Goal: Book appointment/travel/reservation

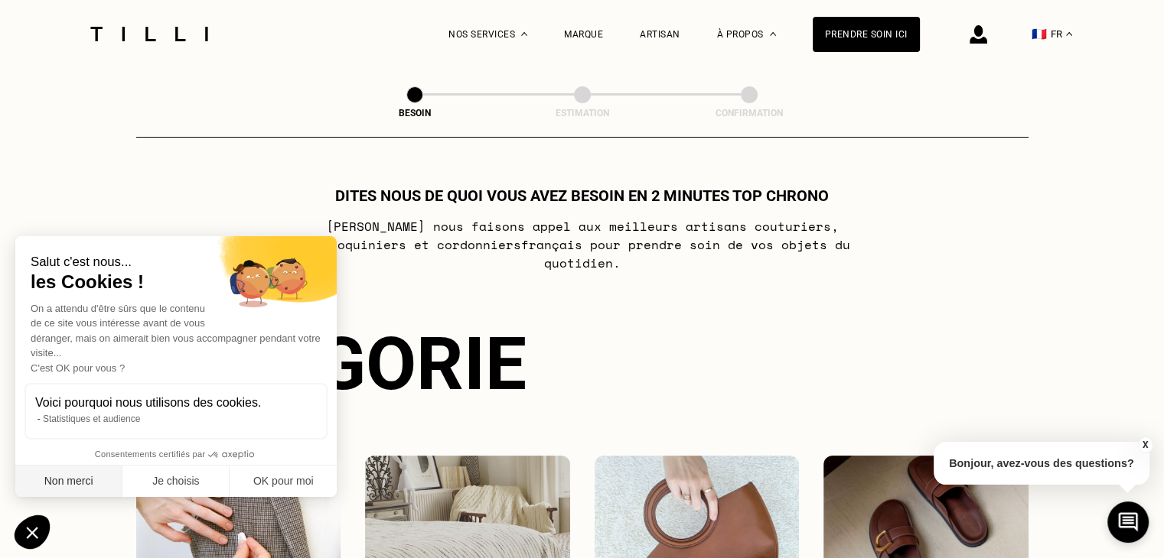
click at [83, 484] on button "Non merci" at bounding box center [68, 482] width 107 height 32
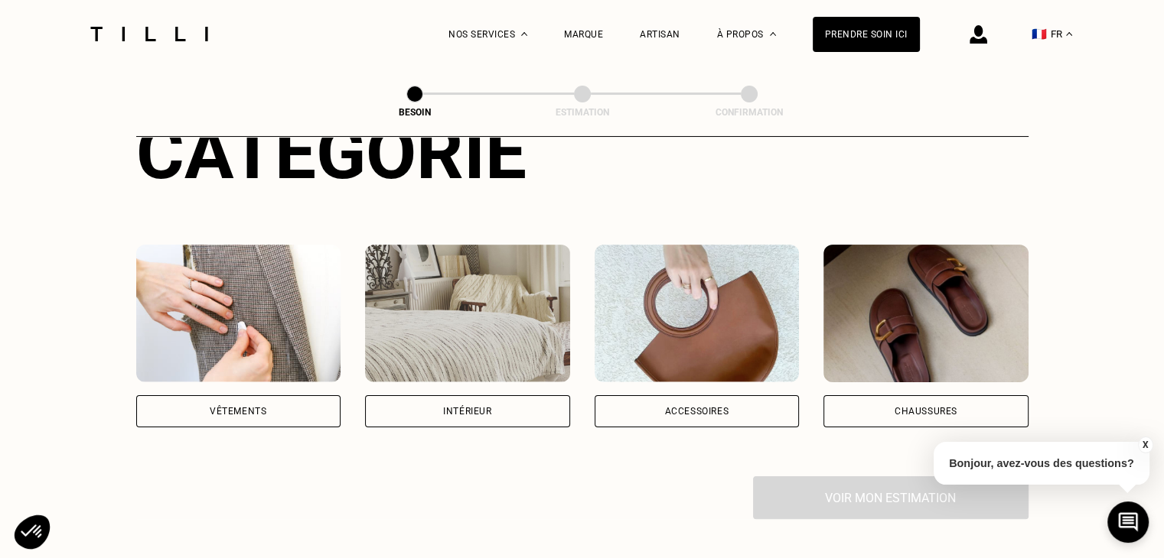
scroll to position [153, 0]
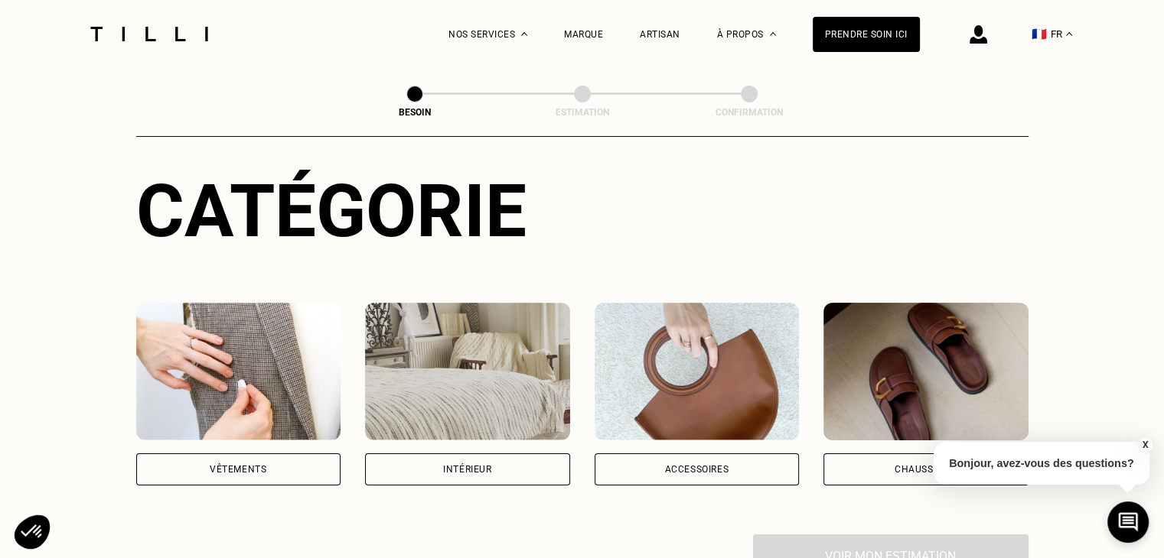
click at [439, 454] on div "Intérieur" at bounding box center [467, 470] width 205 height 32
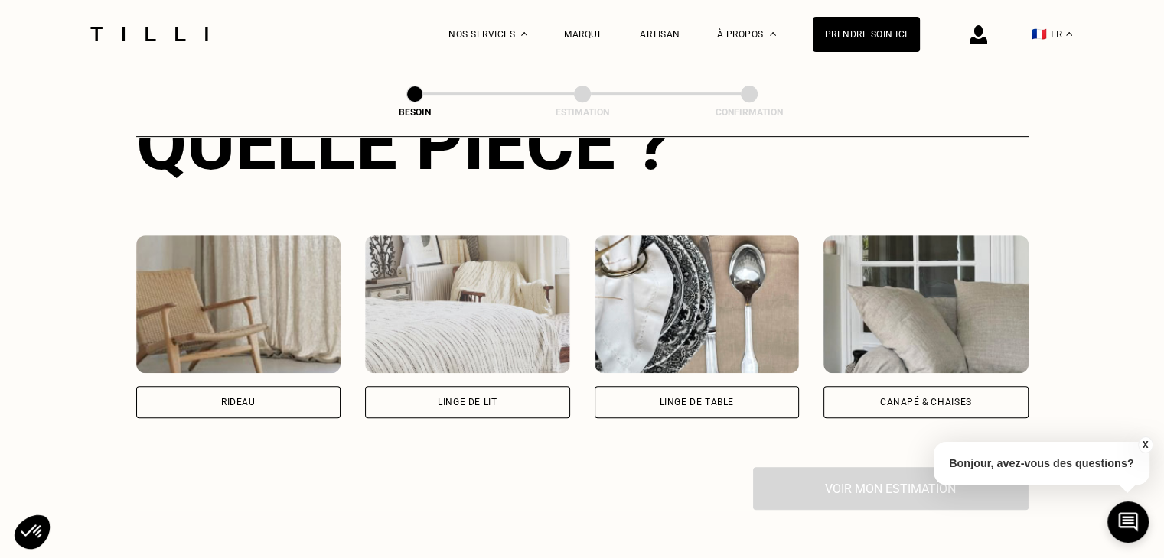
scroll to position [652, 0]
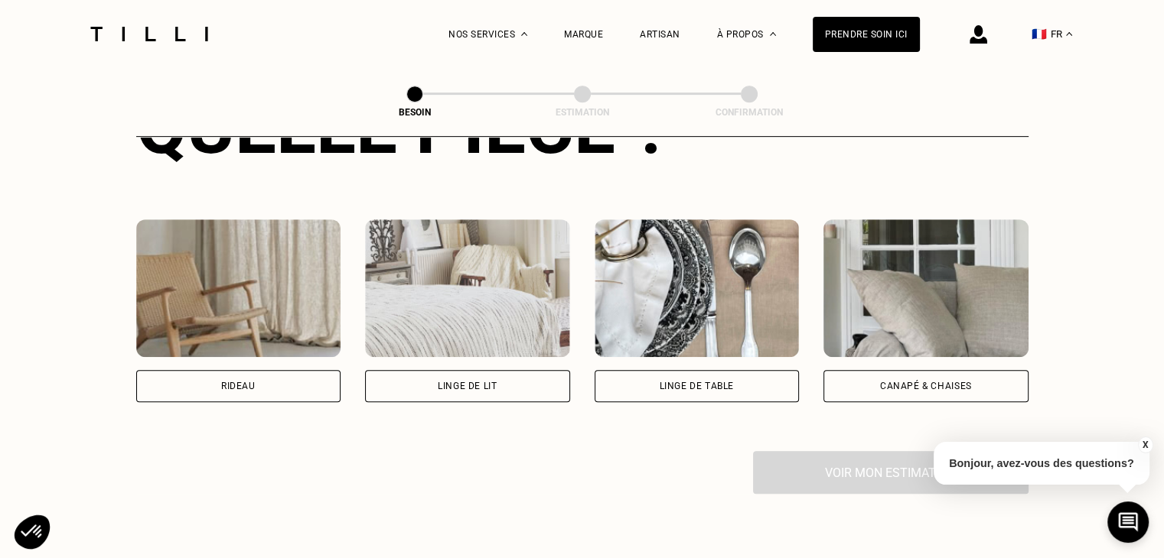
click at [281, 374] on div "Rideau" at bounding box center [238, 386] width 205 height 32
select select "FR"
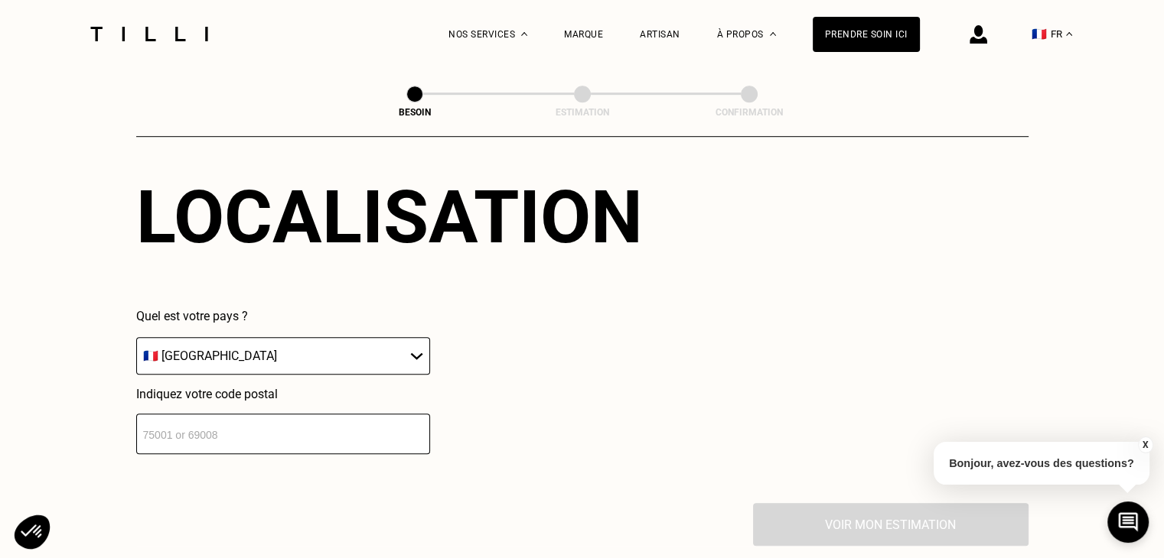
scroll to position [991, 0]
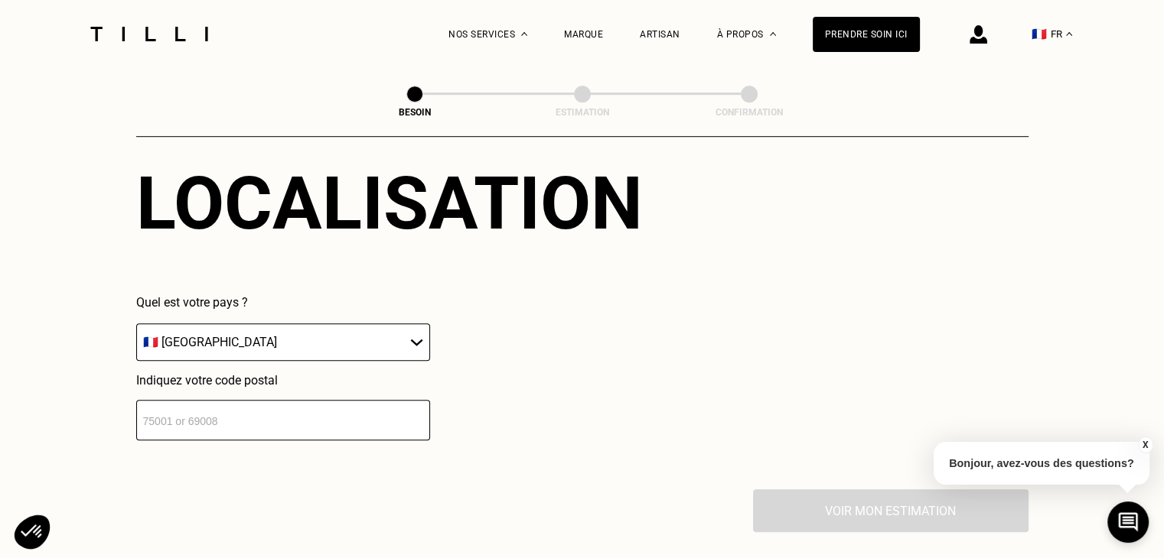
click at [294, 330] on select "🇩🇪 [GEOGRAPHIC_DATA] 🇦🇹 [GEOGRAPHIC_DATA] 🇧🇪 [GEOGRAPHIC_DATA] 🇧🇬 Bulgarie 🇨🇾 C…" at bounding box center [283, 342] width 294 height 37
click at [295, 330] on select "🇩🇪 [GEOGRAPHIC_DATA] 🇦🇹 [GEOGRAPHIC_DATA] 🇧🇪 [GEOGRAPHIC_DATA] 🇧🇬 Bulgarie 🇨🇾 C…" at bounding box center [283, 342] width 294 height 37
click at [245, 414] on input "number" at bounding box center [283, 420] width 294 height 41
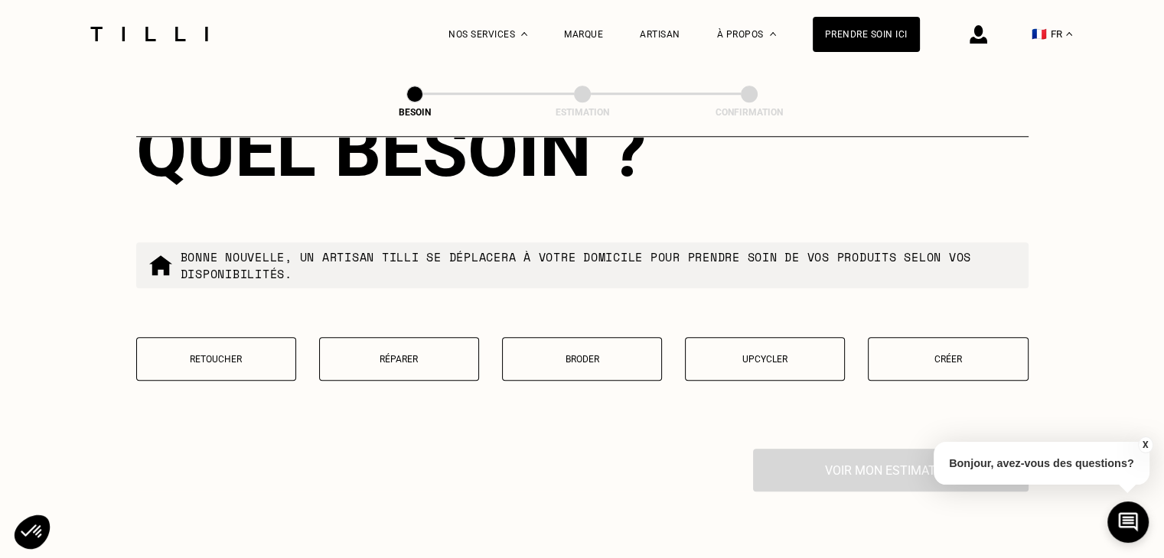
scroll to position [1450, 0]
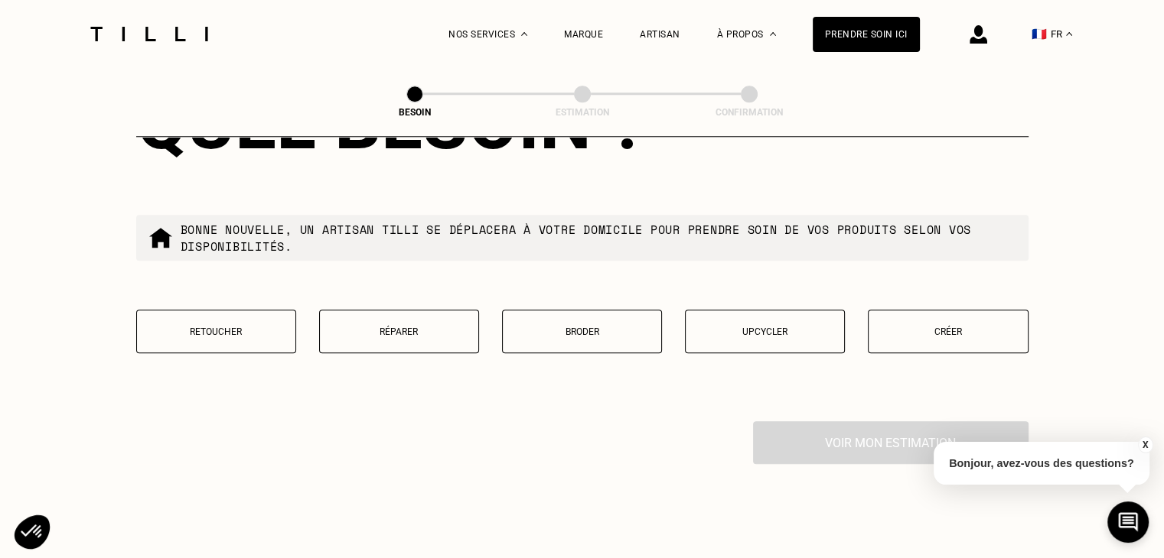
type input "92120"
click at [216, 327] on p "Retoucher" at bounding box center [216, 332] width 143 height 11
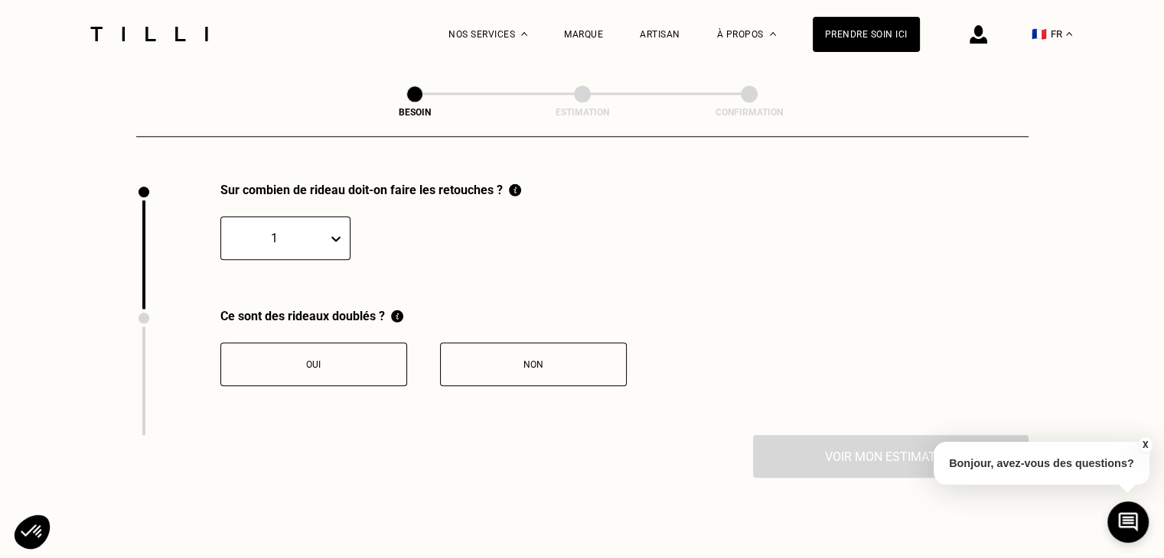
scroll to position [1689, 0]
click at [536, 363] on button "Non" at bounding box center [533, 364] width 187 height 44
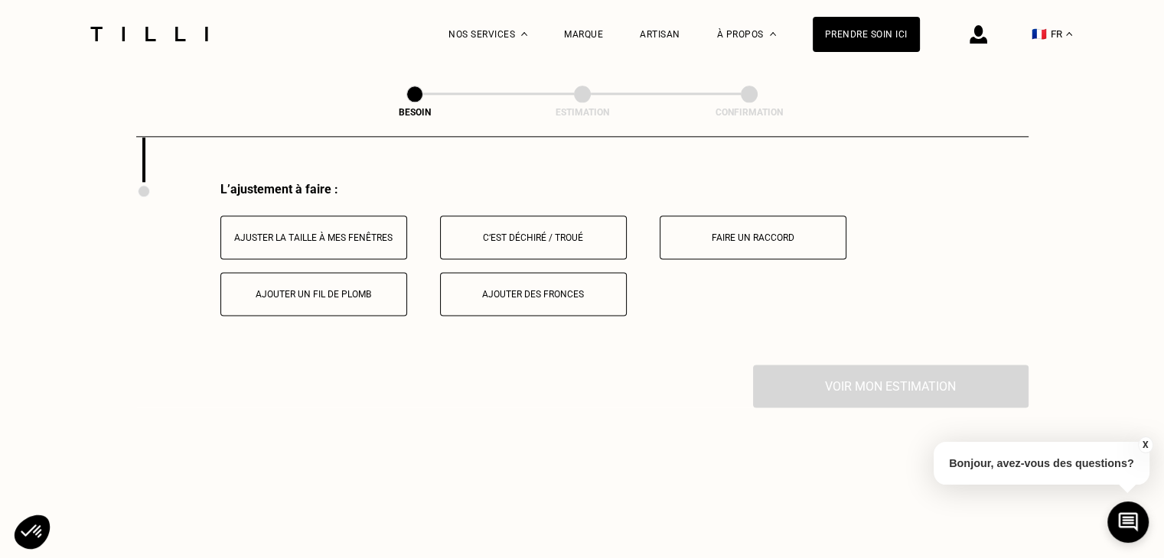
scroll to position [1942, 0]
click at [353, 232] on div "Ajuster la taille à mes fenêtres" at bounding box center [314, 237] width 170 height 11
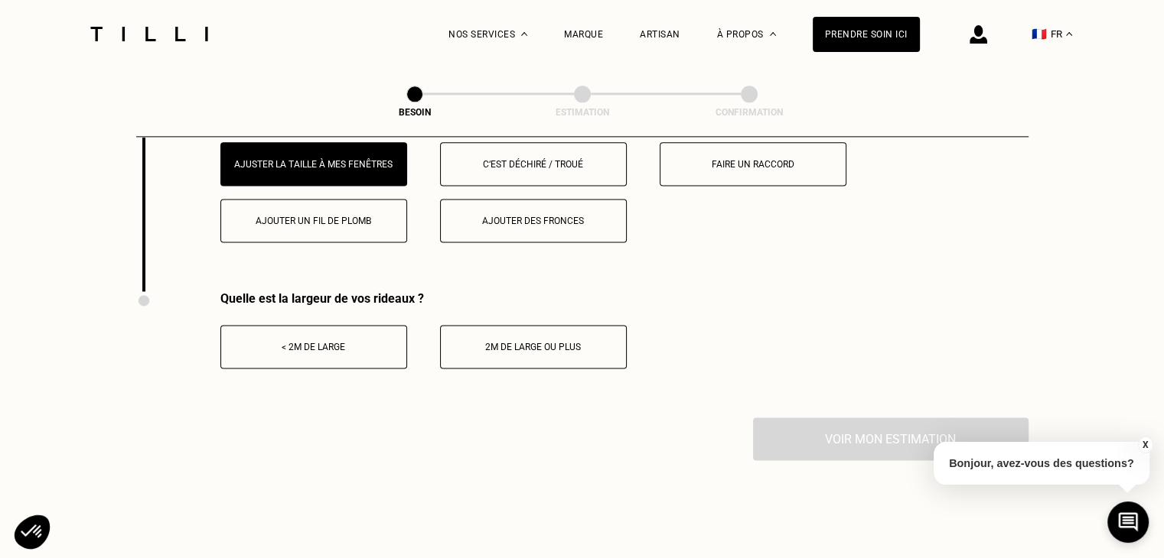
scroll to position [2019, 0]
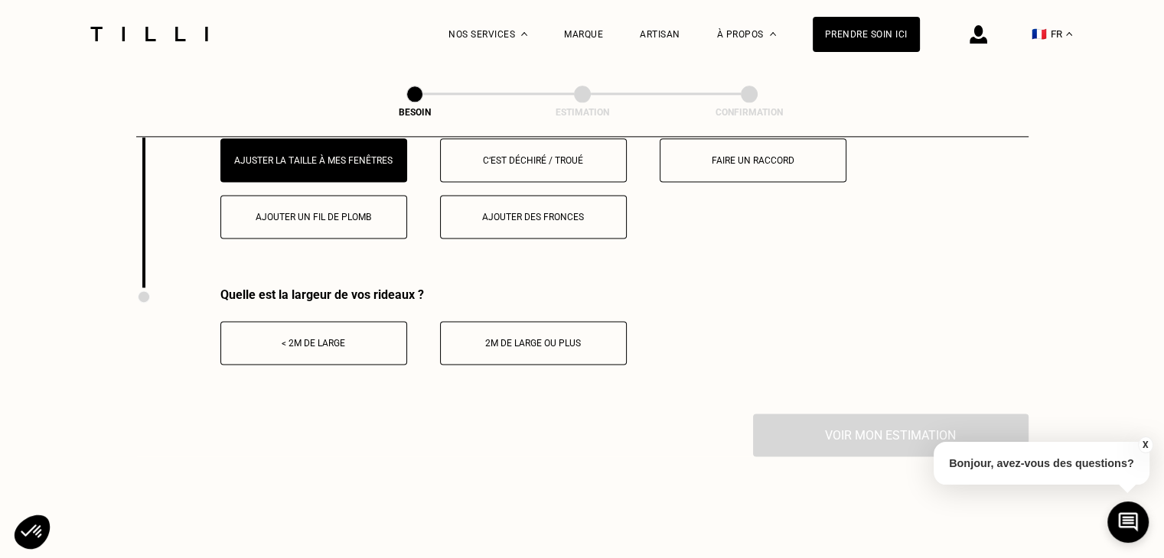
click at [302, 325] on button "< 2m de large" at bounding box center [313, 343] width 187 height 44
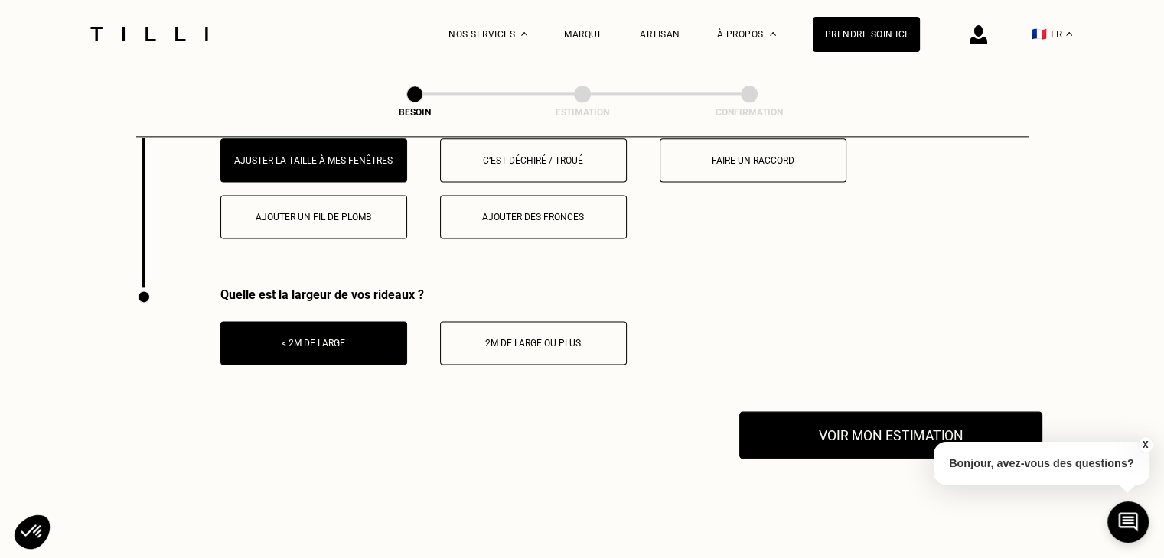
click at [845, 434] on button "Voir mon estimation" at bounding box center [890, 435] width 303 height 47
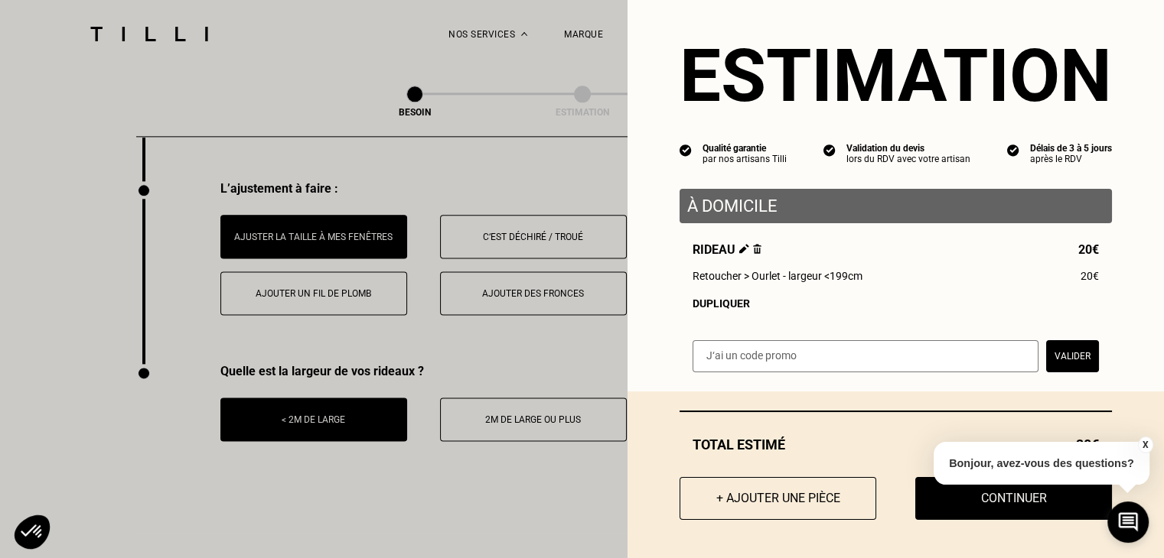
scroll to position [21, 0]
click at [1145, 444] on button "X" at bounding box center [1144, 445] width 15 height 17
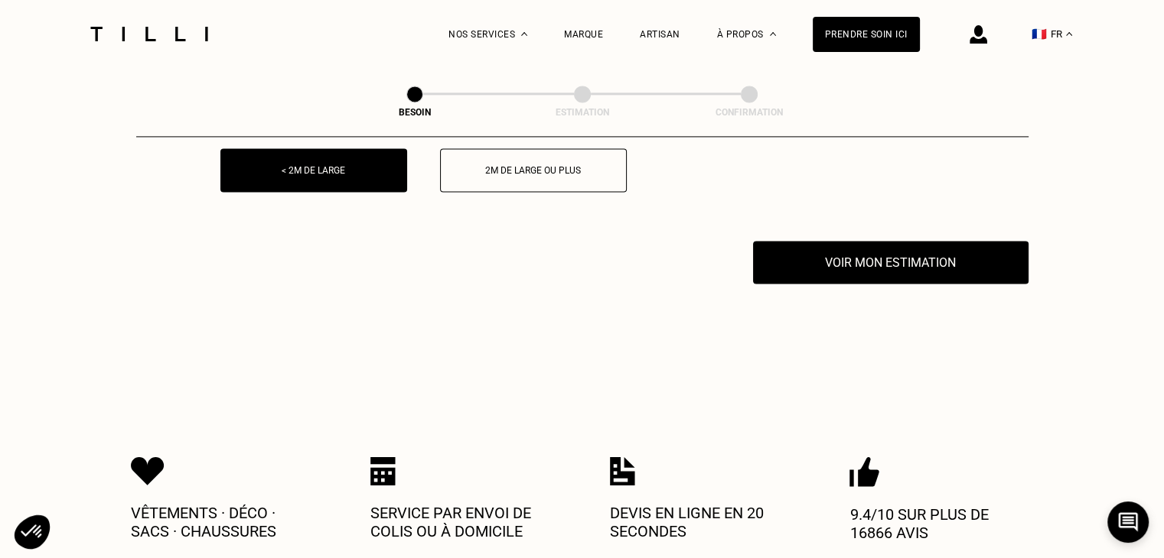
scroll to position [2019, 0]
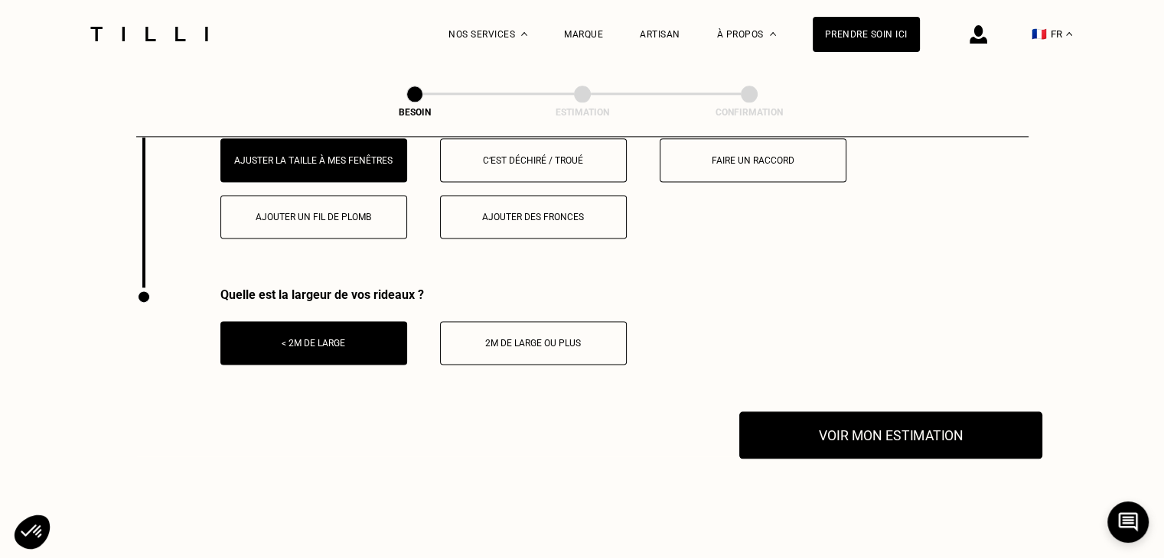
click at [861, 422] on button "Voir mon estimation" at bounding box center [890, 435] width 303 height 47
